Goal: Book appointment/travel/reservation

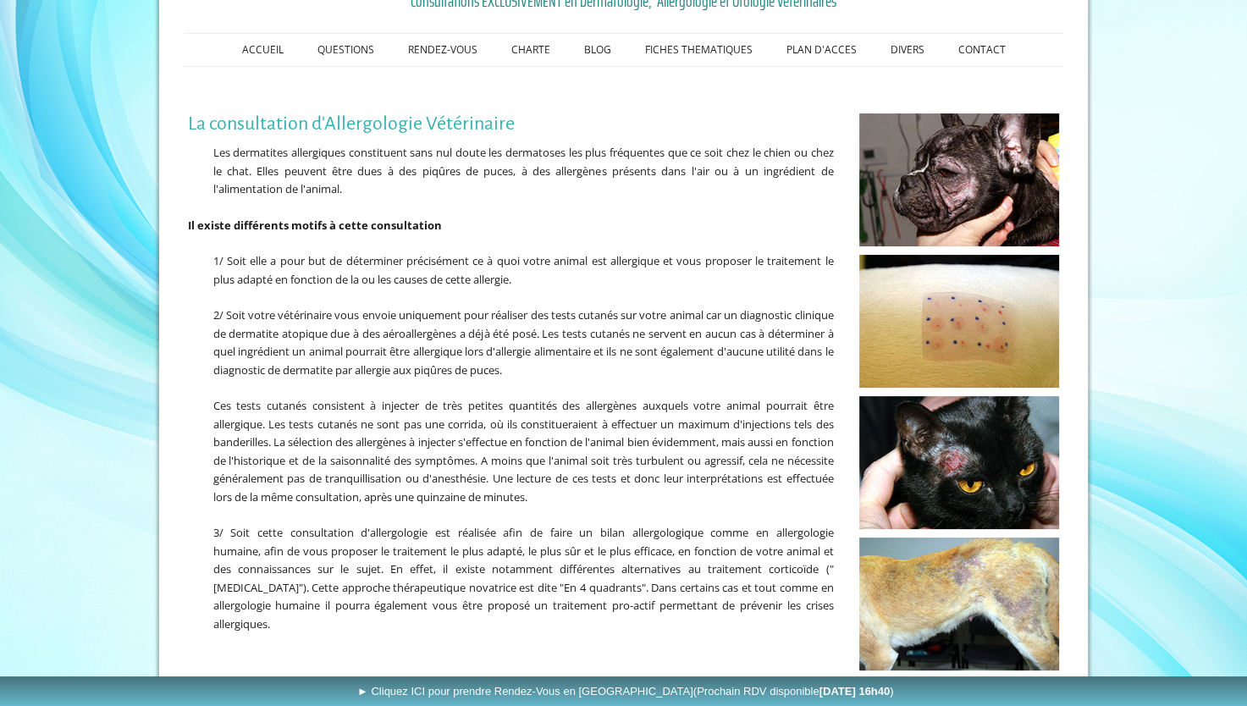
scroll to position [340, 0]
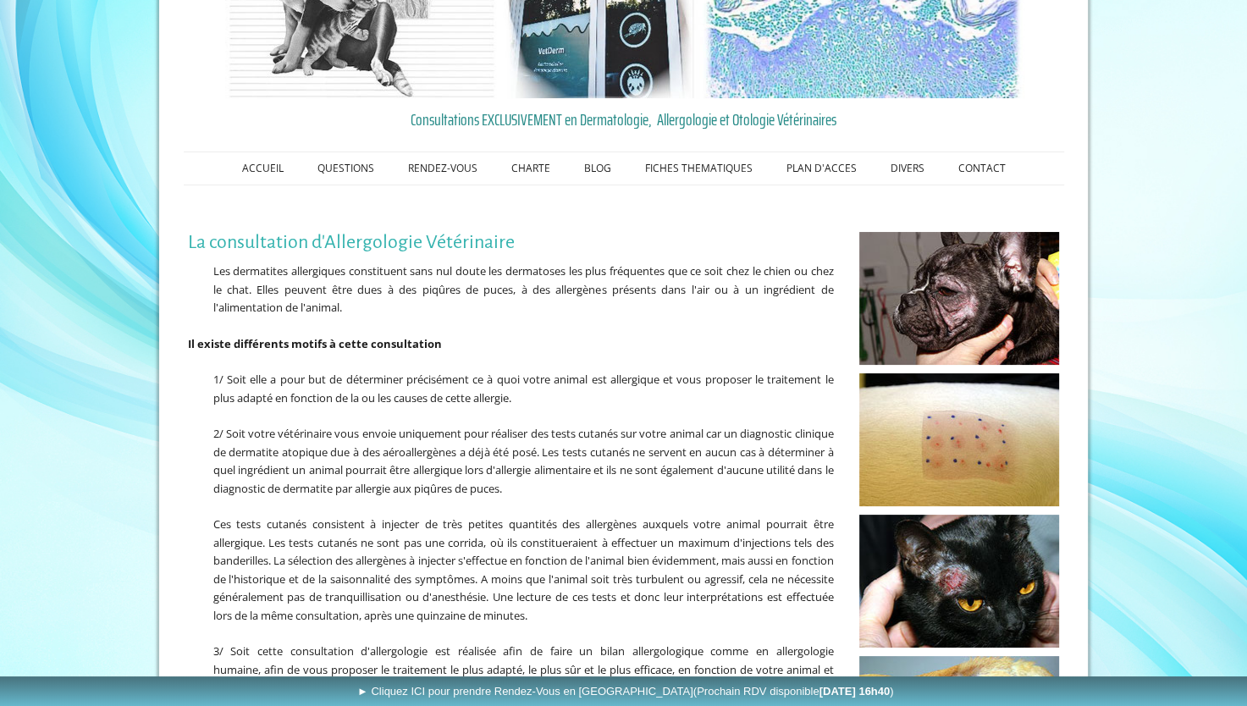
scroll to position [129, 0]
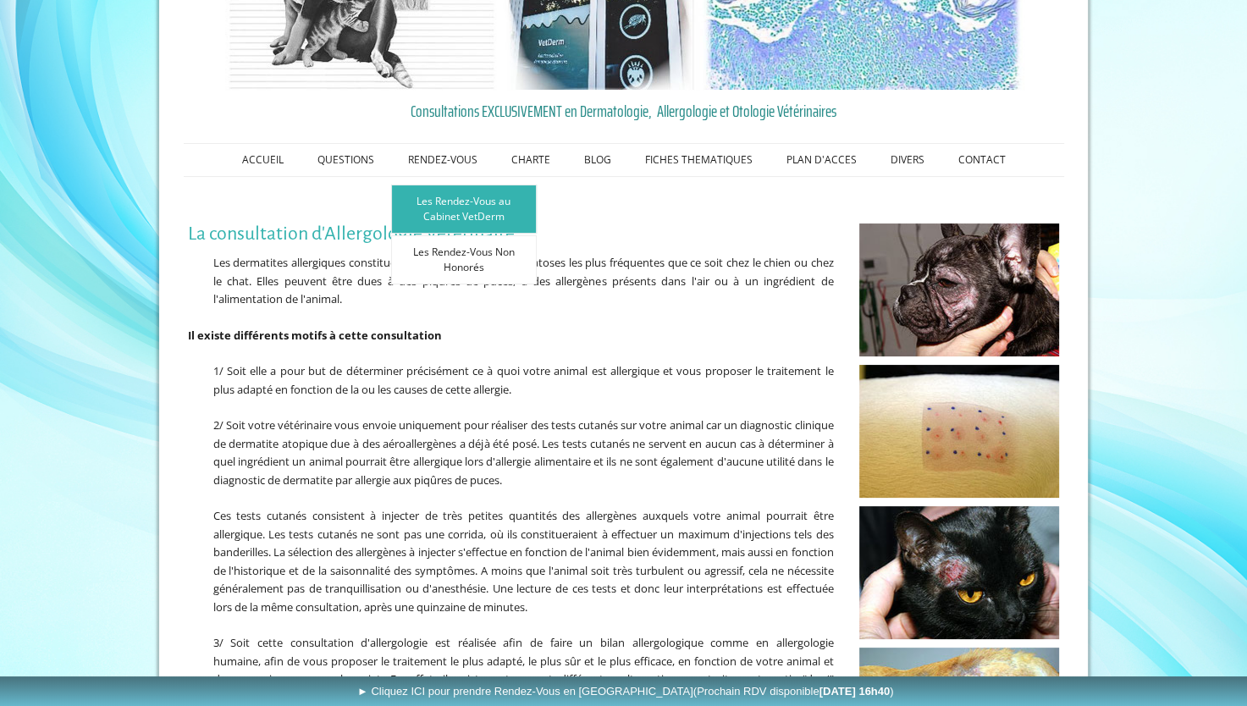
click at [451, 199] on link "Les Rendez-Vous au Cabinet VetDerm" at bounding box center [464, 209] width 146 height 49
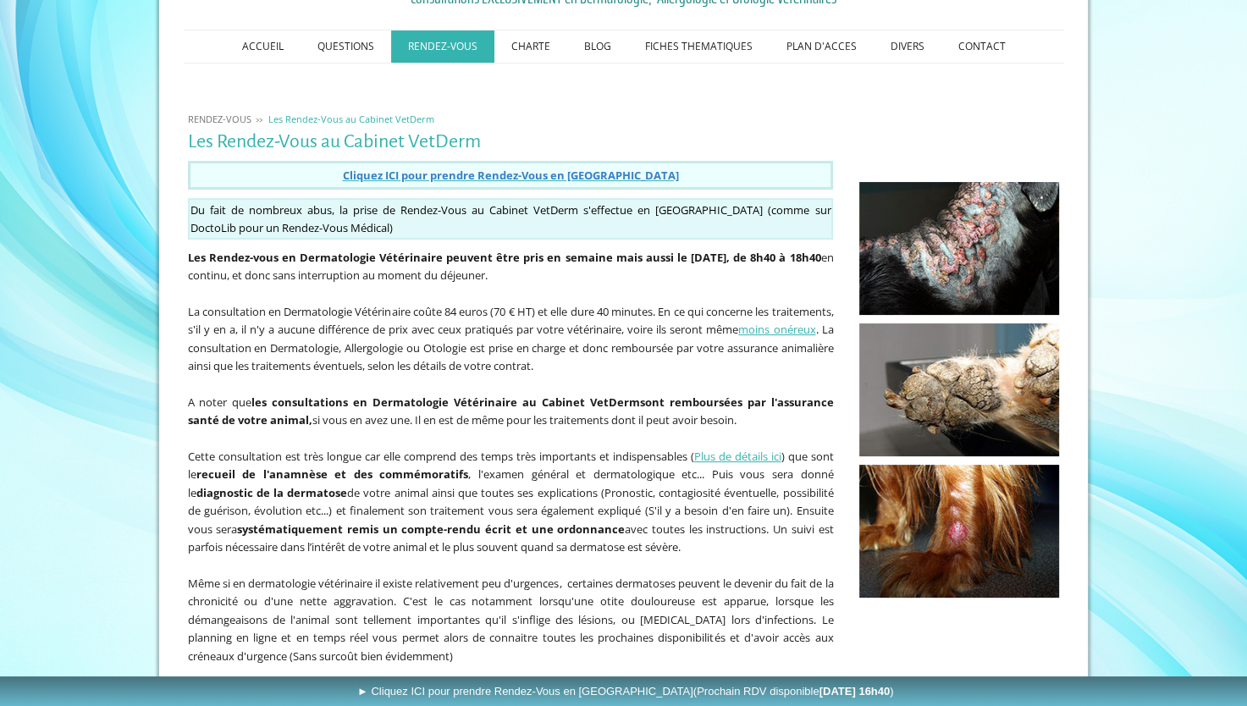
scroll to position [241, 0]
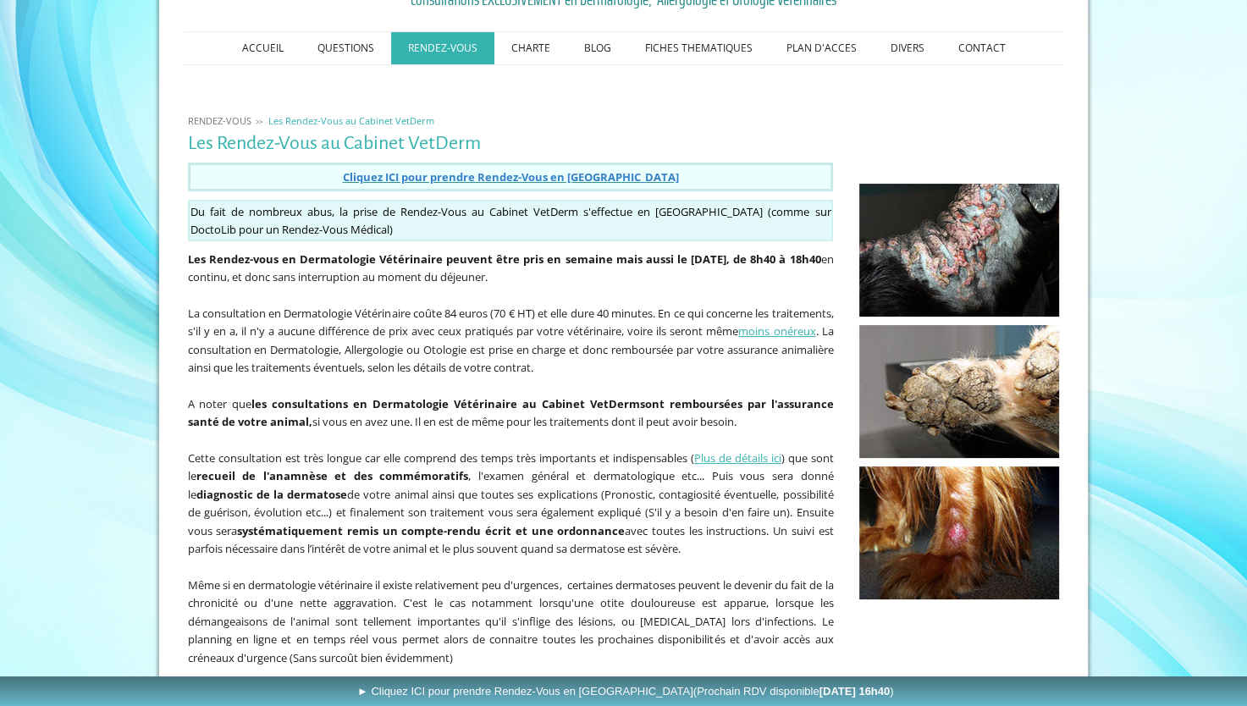
click at [484, 171] on span "Cliquez ICI pour prendre Rendez-Vous en [GEOGRAPHIC_DATA]" at bounding box center [510, 176] width 336 height 15
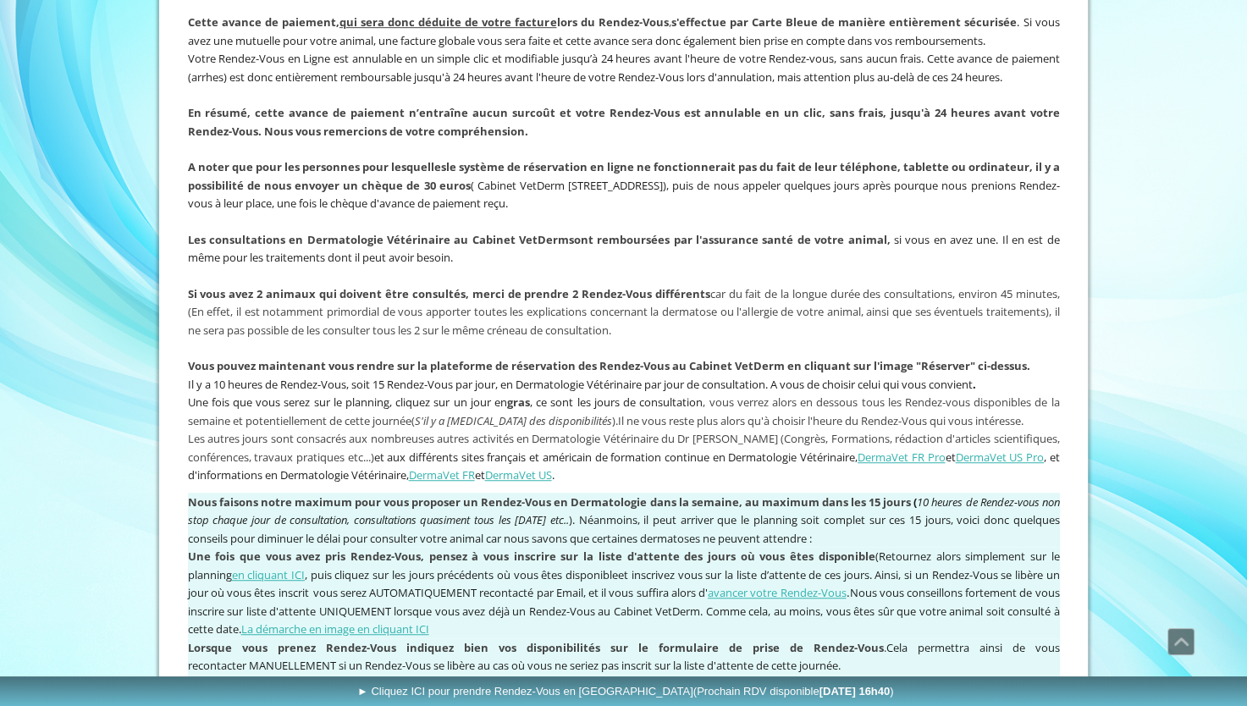
scroll to position [1012, 0]
